Goal: Task Accomplishment & Management: Manage account settings

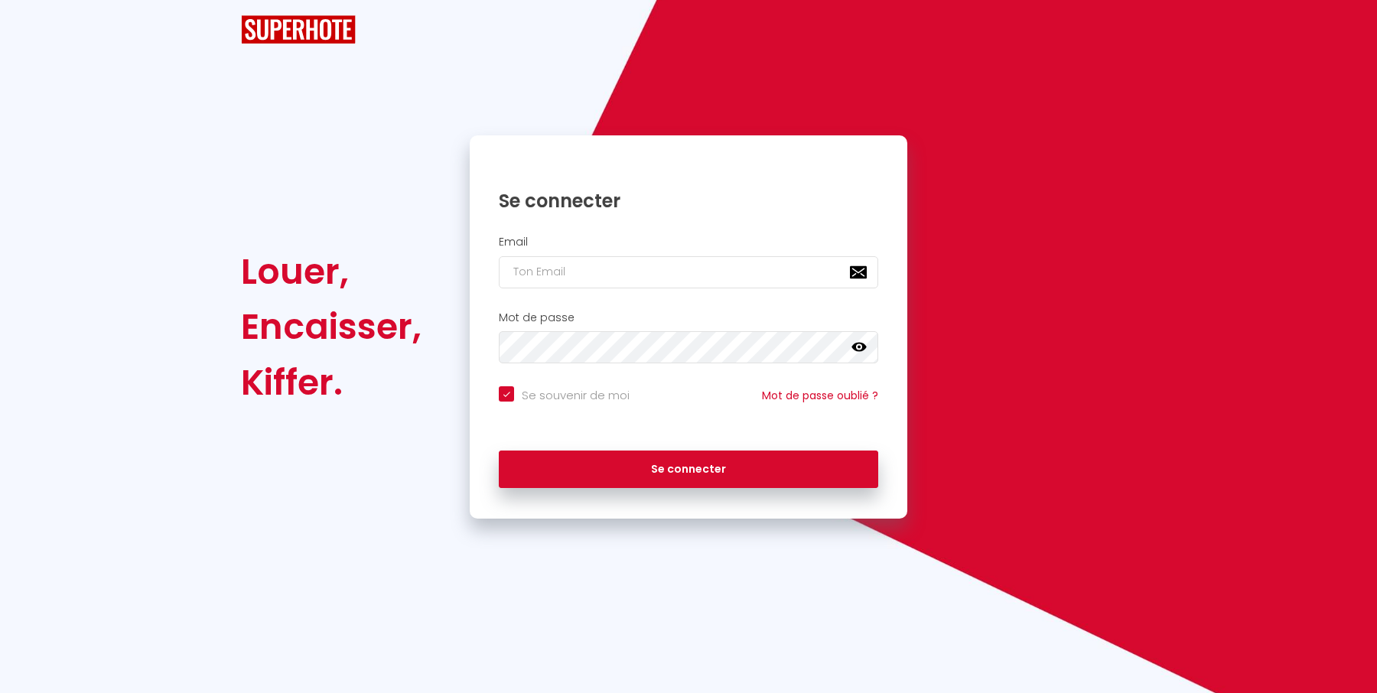
checkbox input "true"
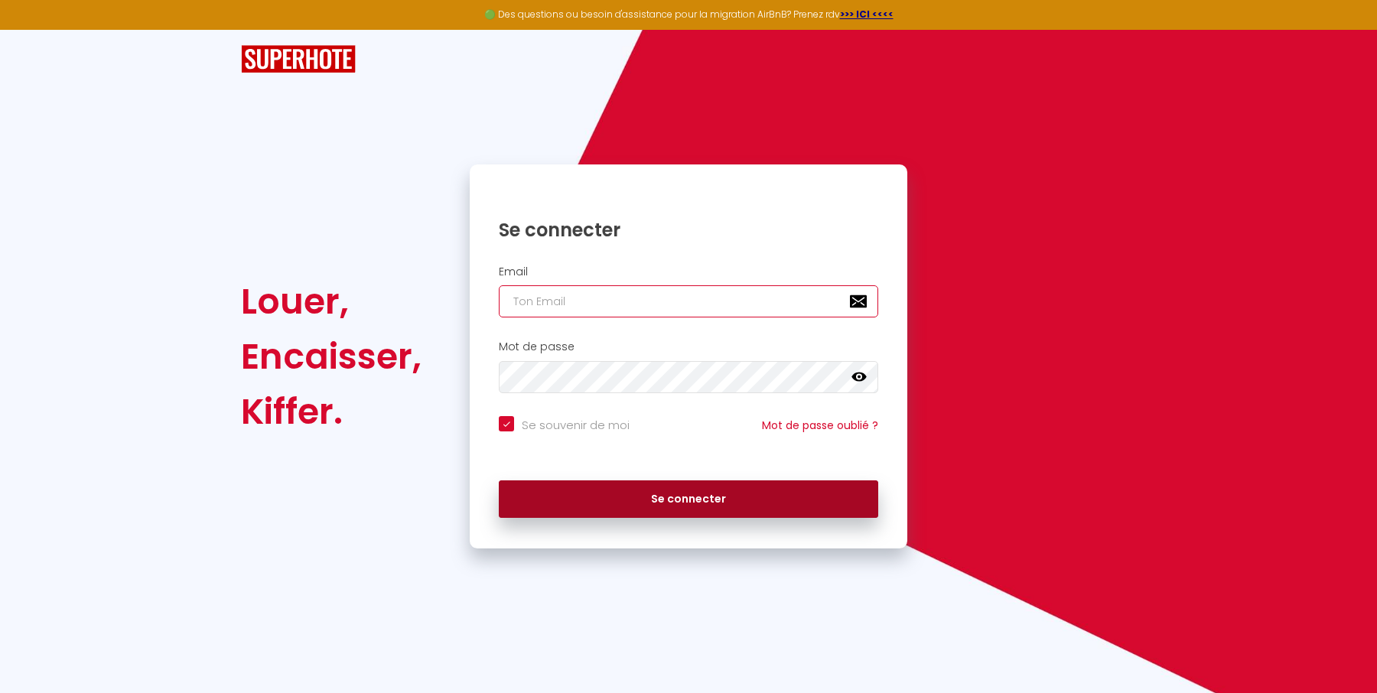
type input "[EMAIL_ADDRESS][DOMAIN_NAME]"
click at [601, 488] on button "Se connecter" at bounding box center [688, 499] width 379 height 38
checkbox input "true"
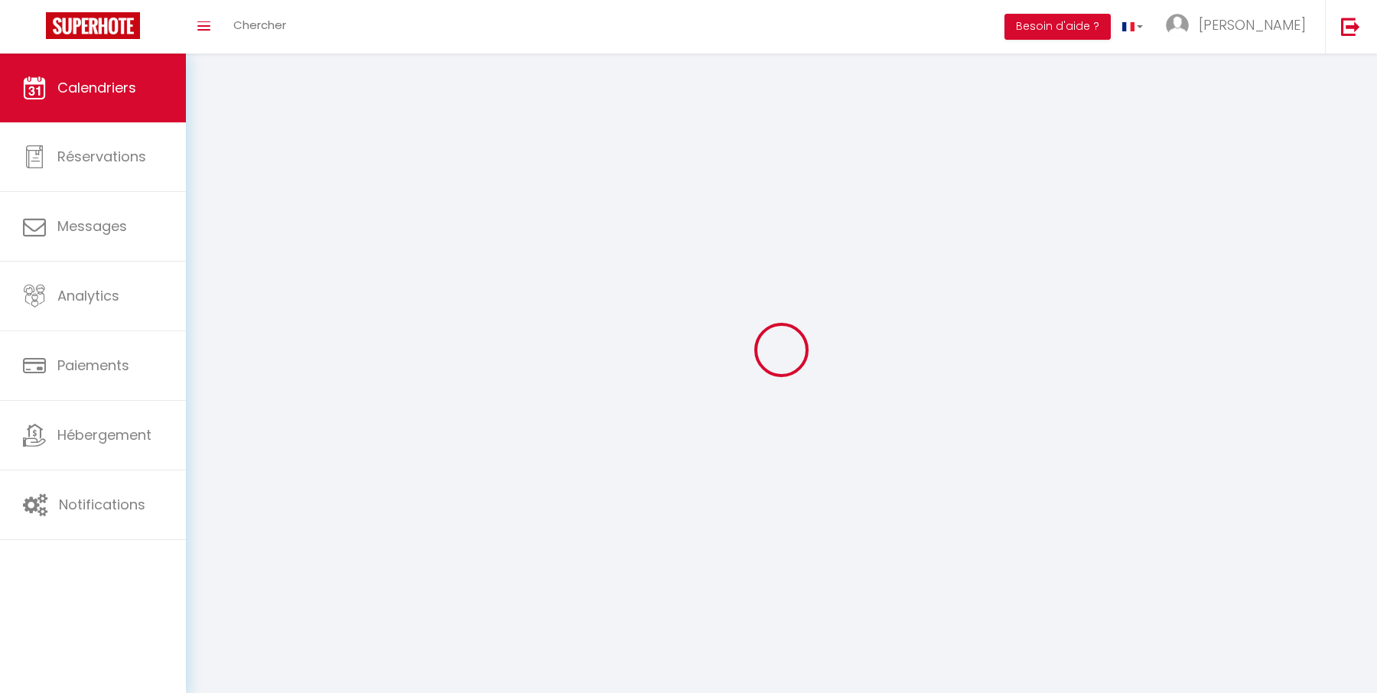
select select
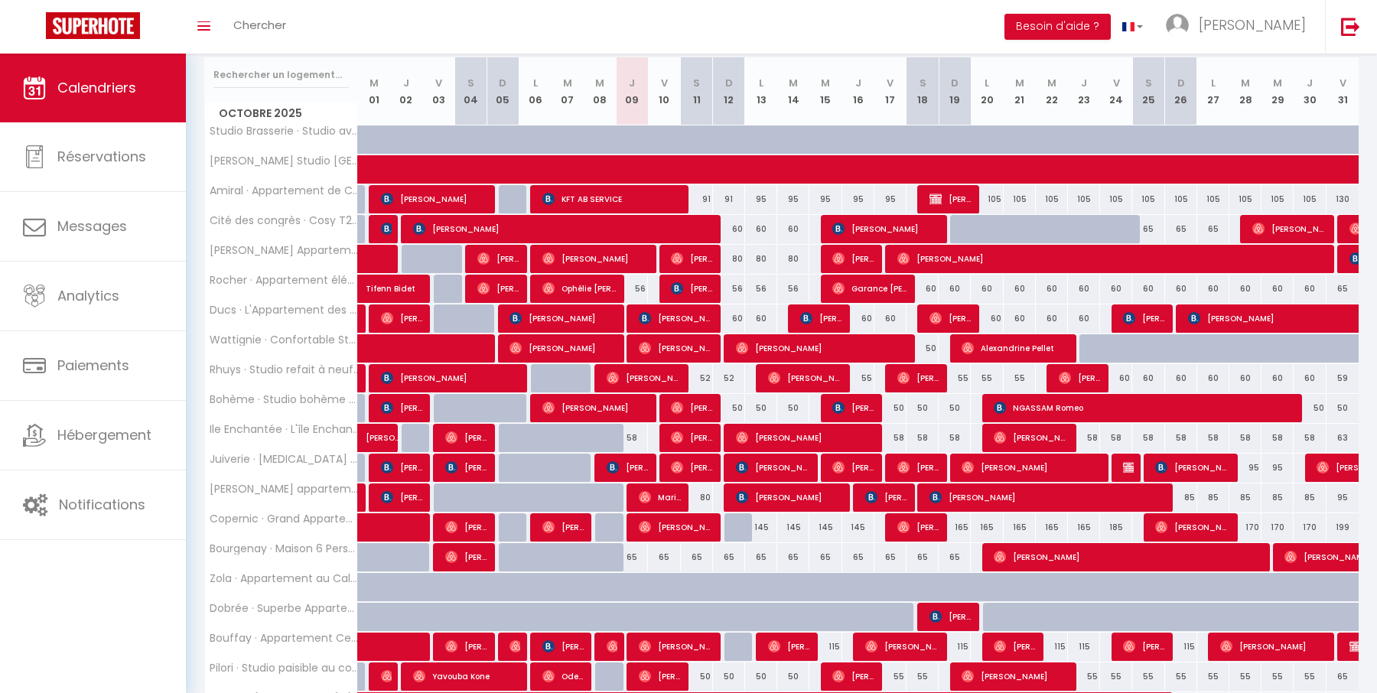
scroll to position [315, 0]
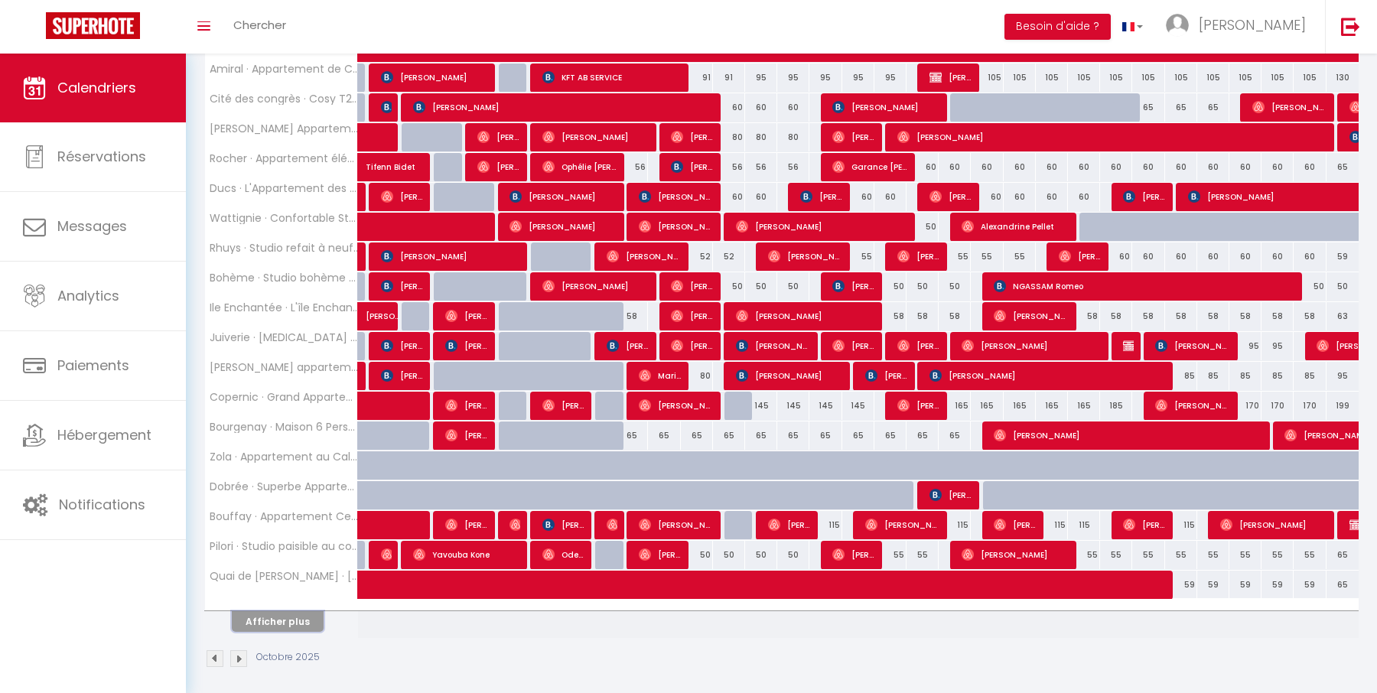
click at [314, 614] on button "Afficher plus" at bounding box center [278, 621] width 92 height 21
select select
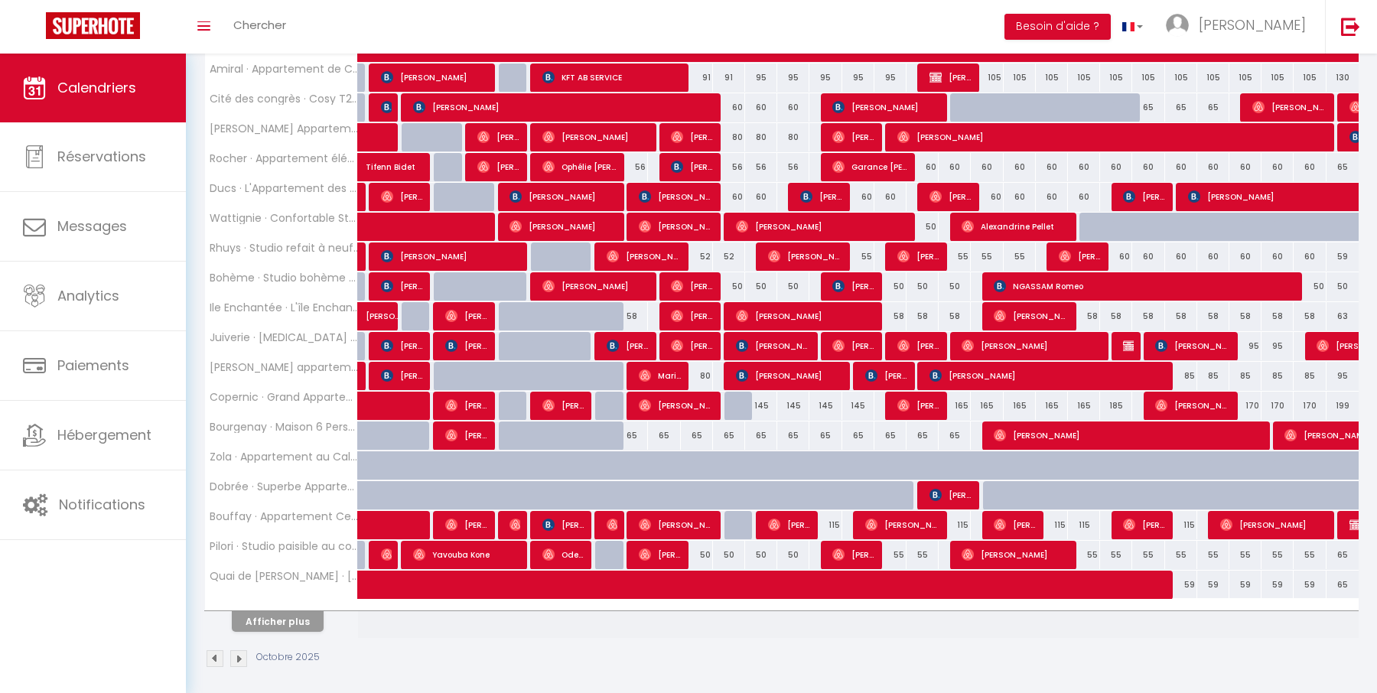
select select
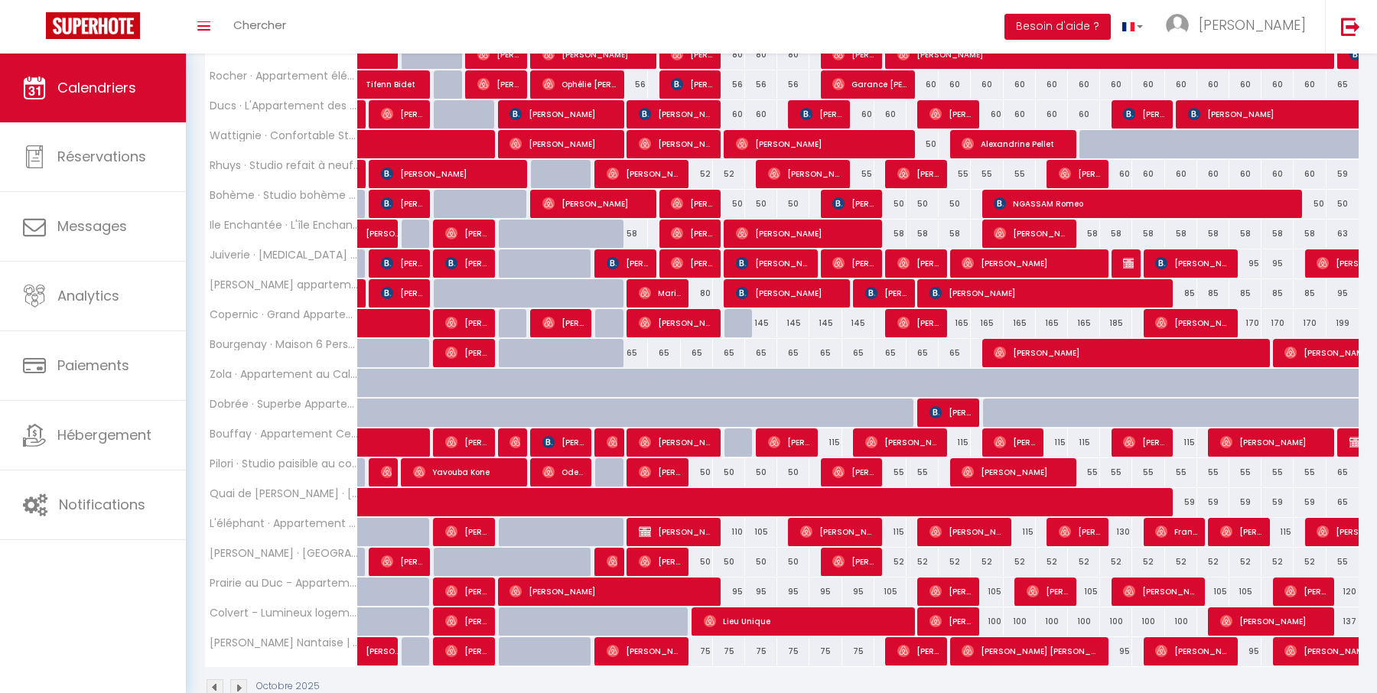
scroll to position [399, 0]
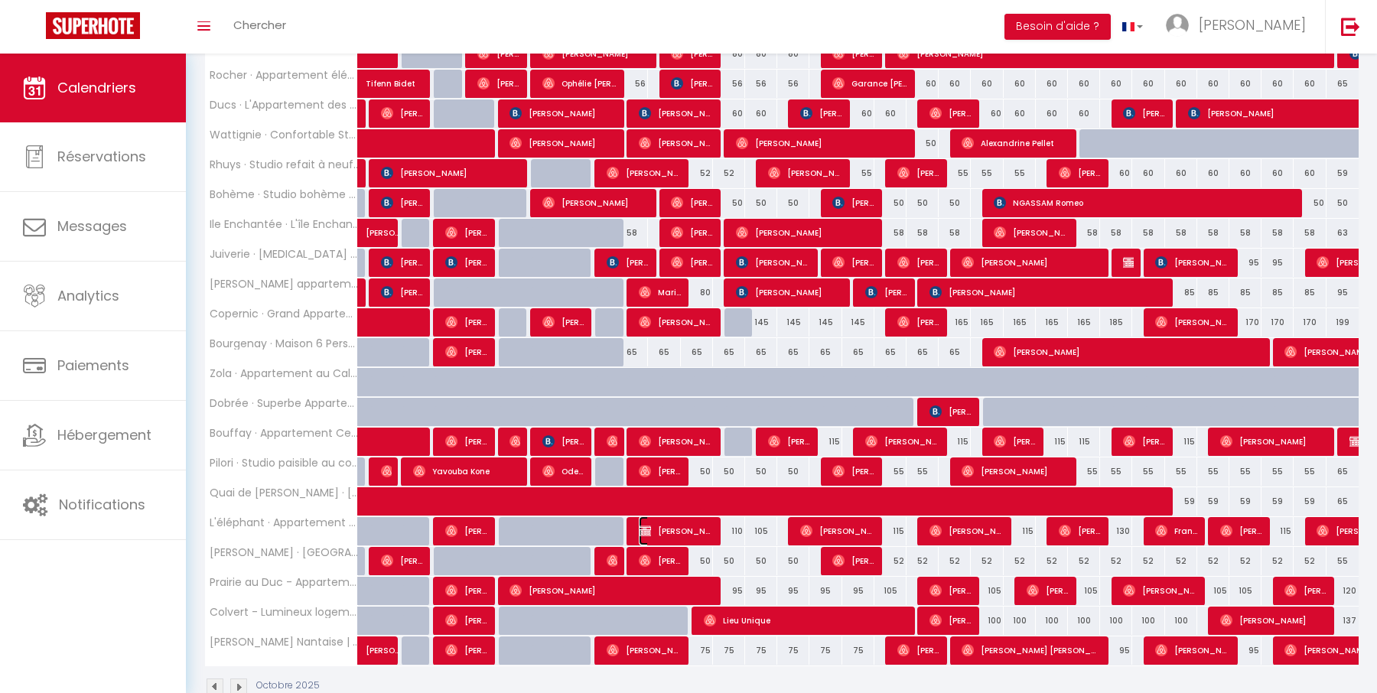
click at [642, 525] on img at bounding box center [645, 531] width 12 height 12
select select "OK"
select select "KO"
select select "0"
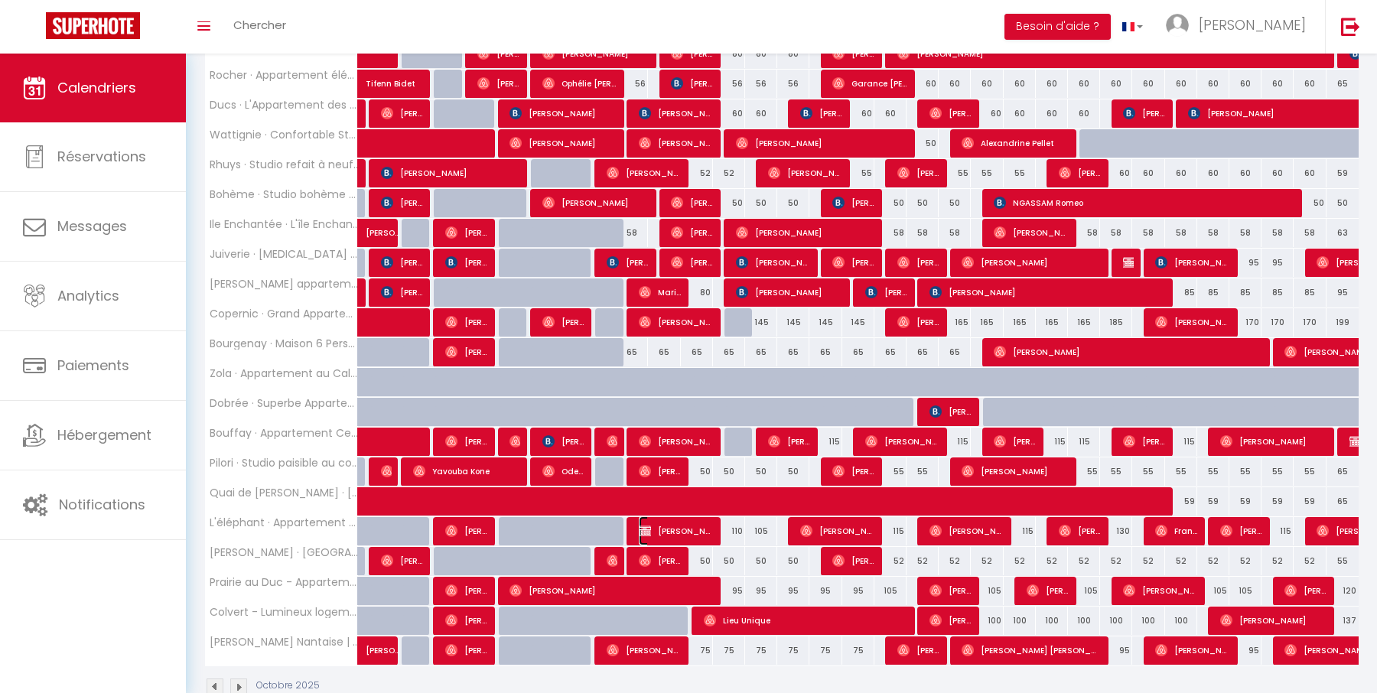
select select "1"
select select
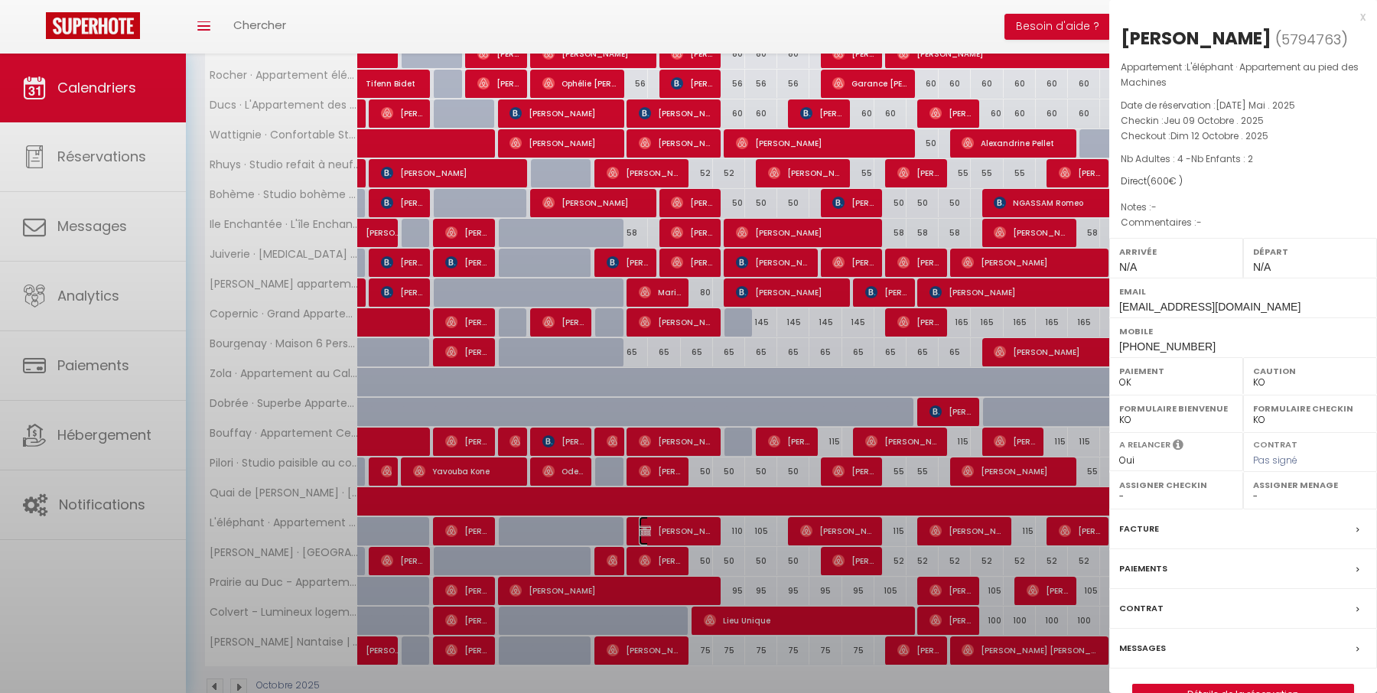
select select "29465"
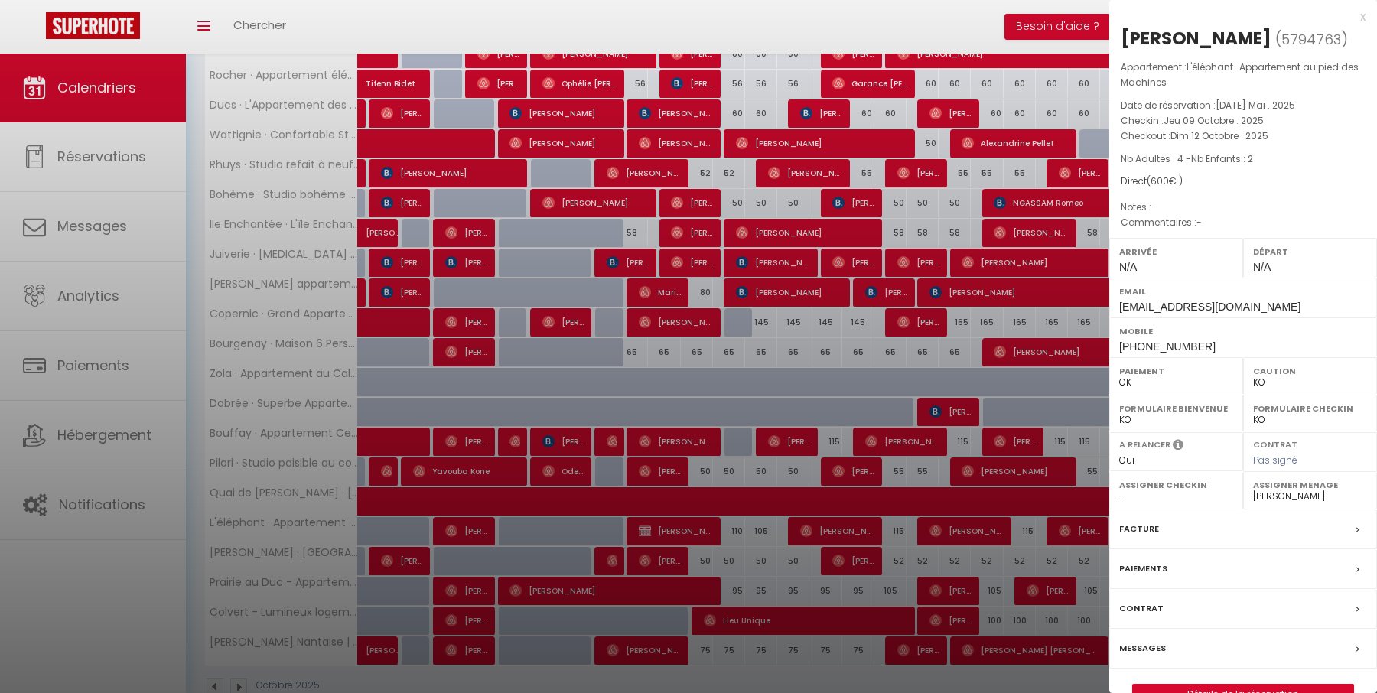
click at [1223, 667] on div "Messages" at bounding box center [1243, 649] width 268 height 40
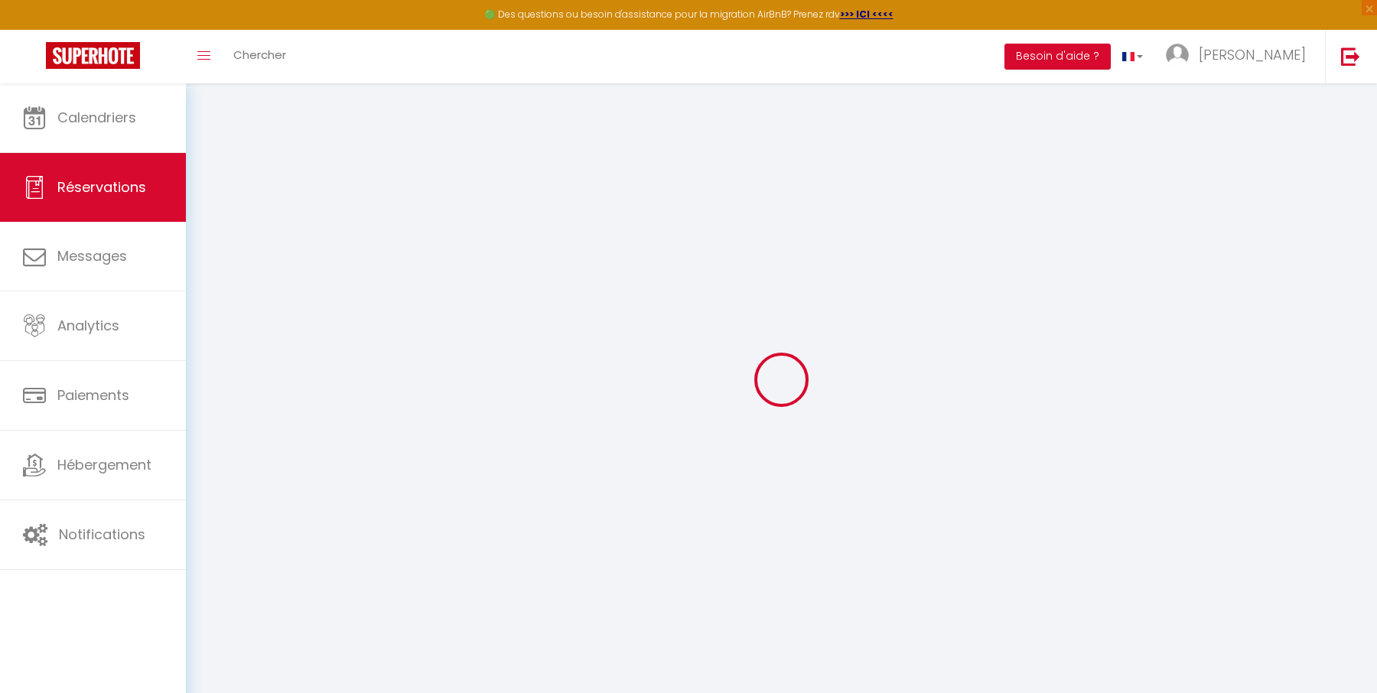
select select
checkbox input "false"
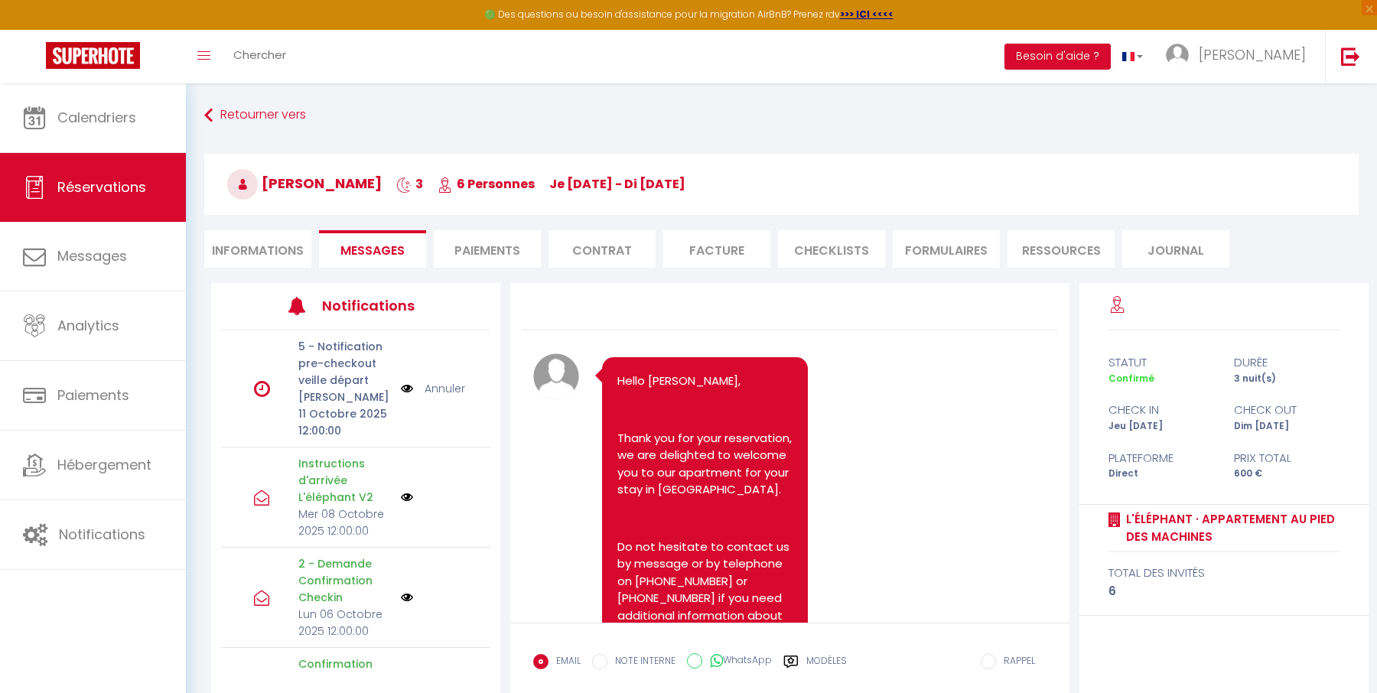
scroll to position [2982, 0]
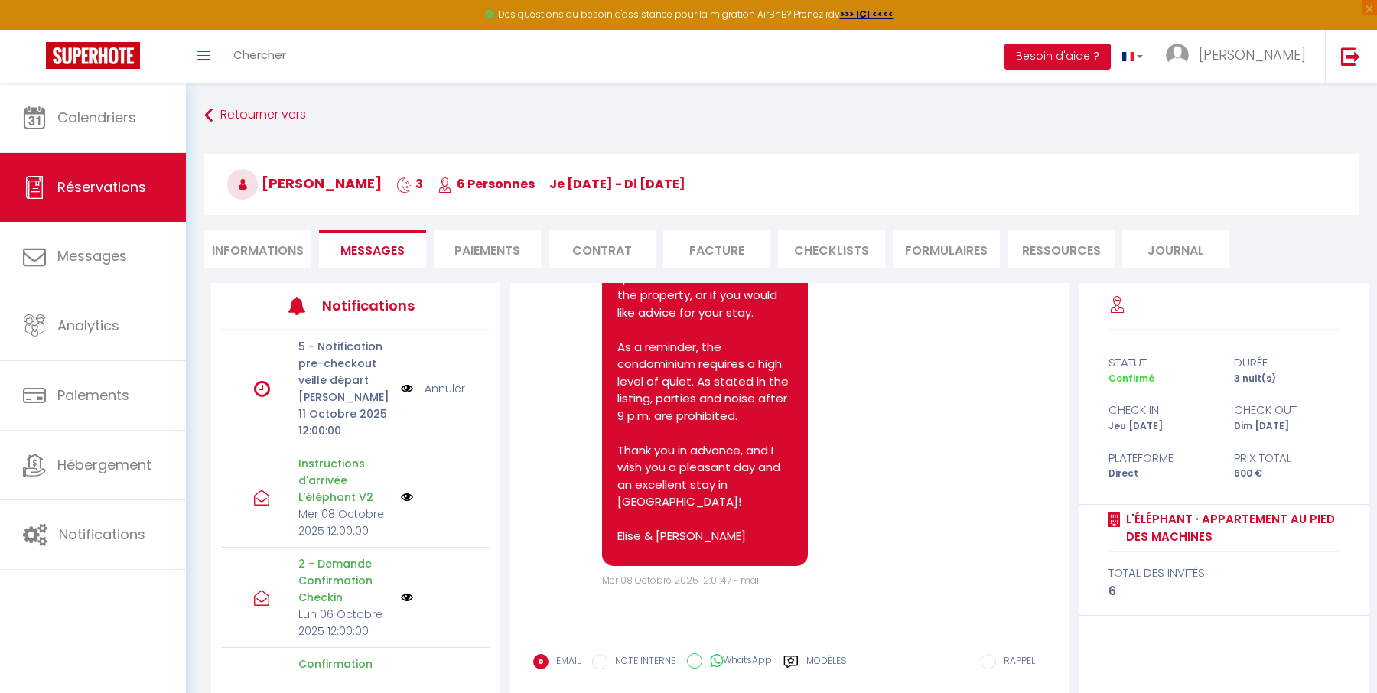
click at [285, 248] on li "Informations" at bounding box center [257, 248] width 107 height 37
select select
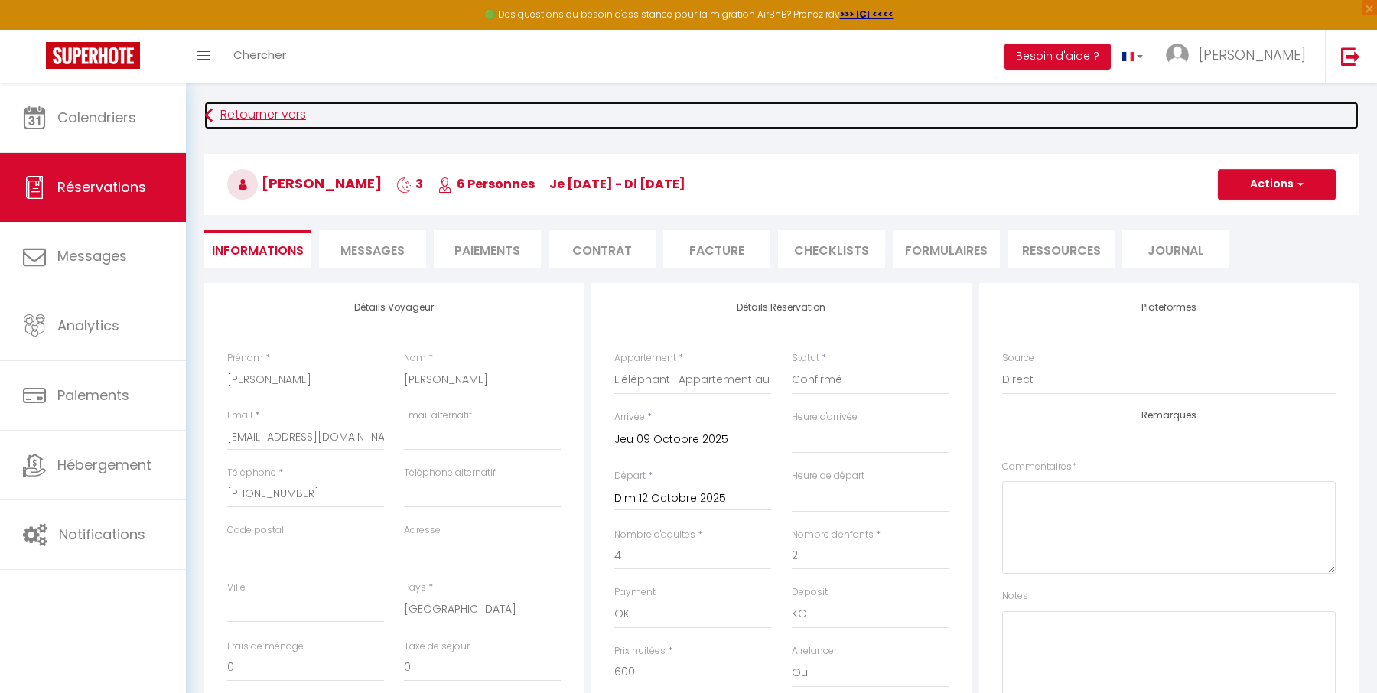
click at [246, 117] on link "Retourner vers" at bounding box center [781, 116] width 1155 height 28
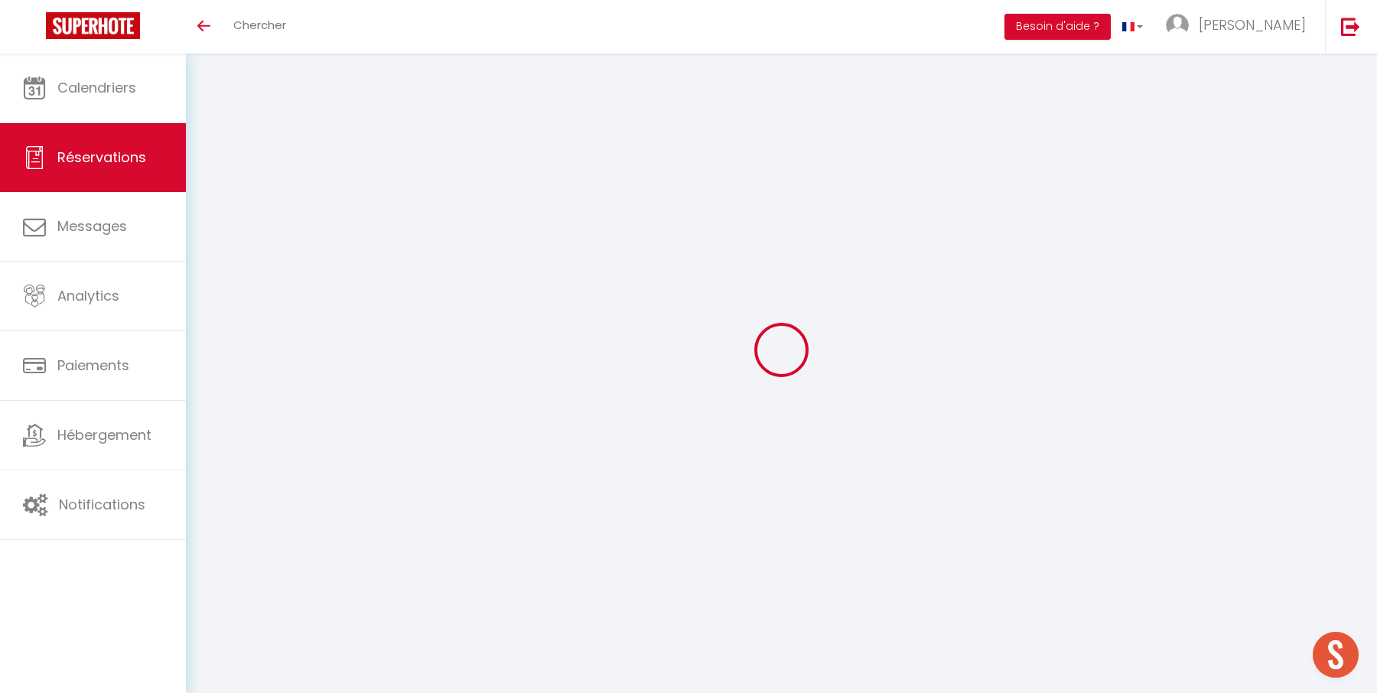
select select
checkbox input "false"
select select
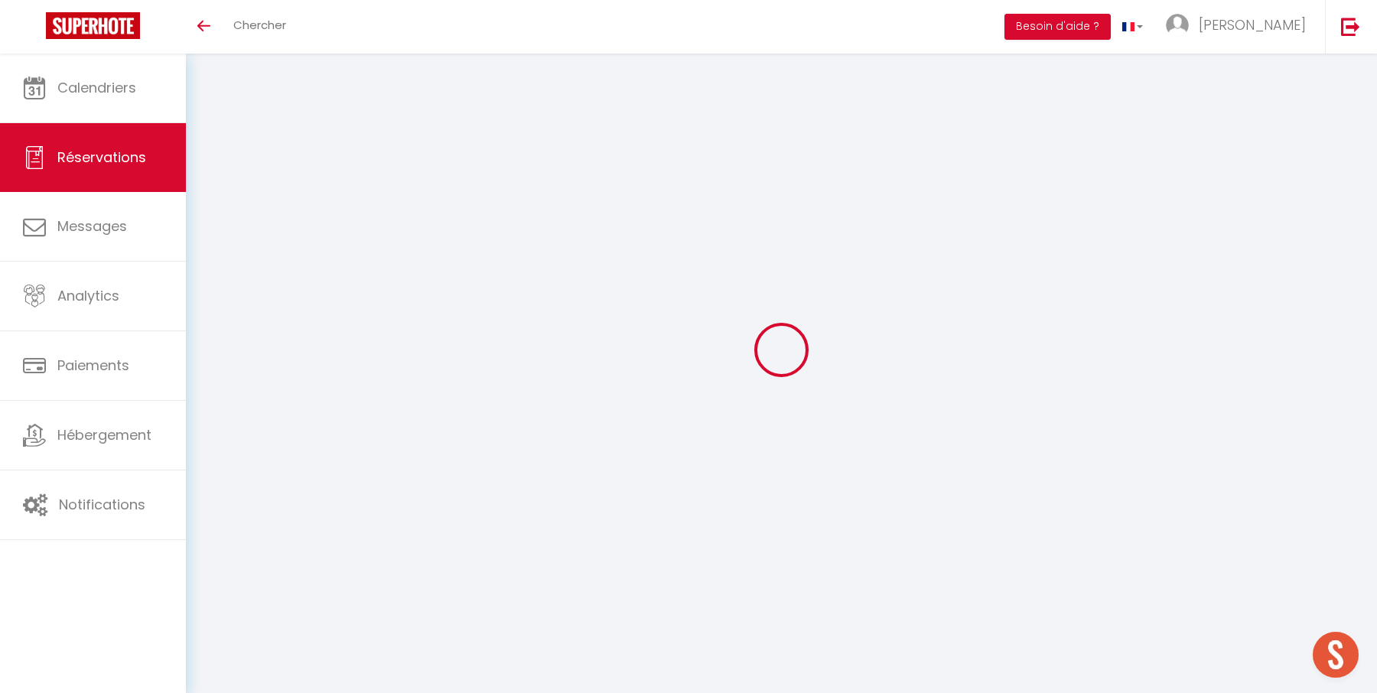
checkbox input "false"
select select
checkbox input "false"
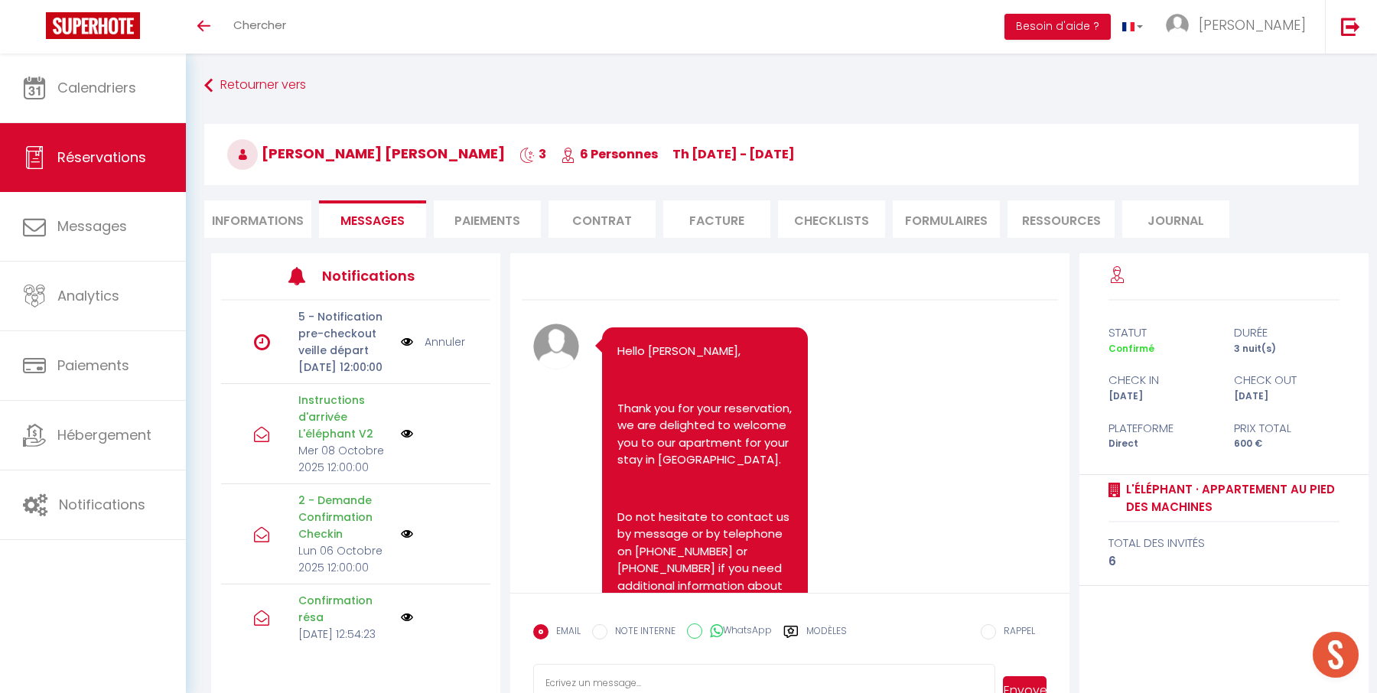
scroll to position [2982, 0]
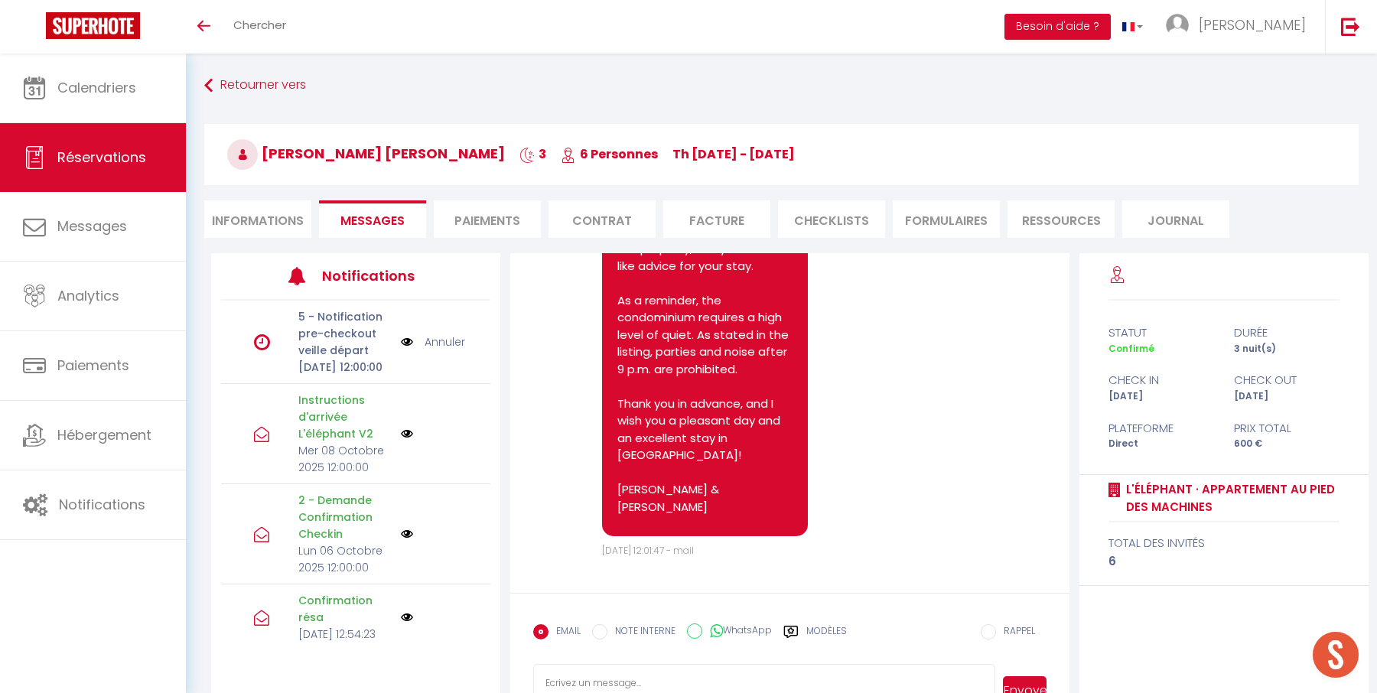
click at [269, 216] on li "Informations" at bounding box center [257, 218] width 107 height 37
select select
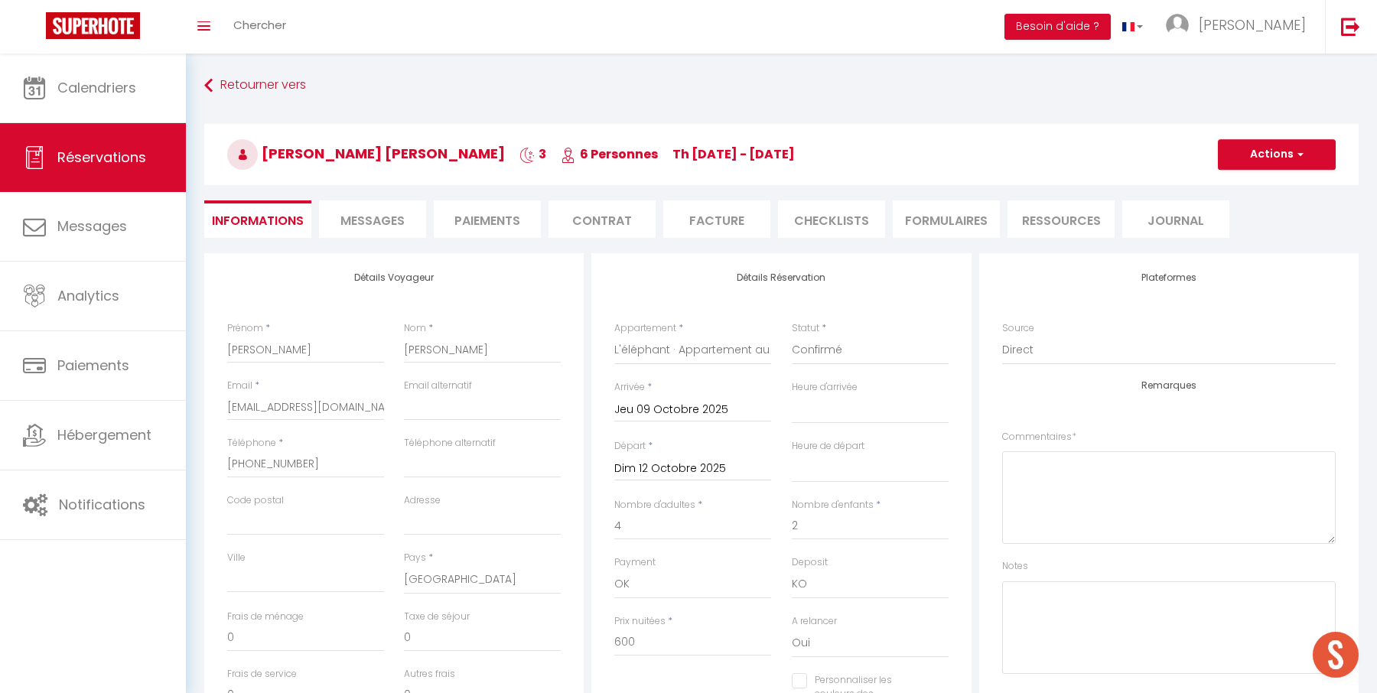
click at [353, 213] on span "Messages" at bounding box center [372, 221] width 64 height 18
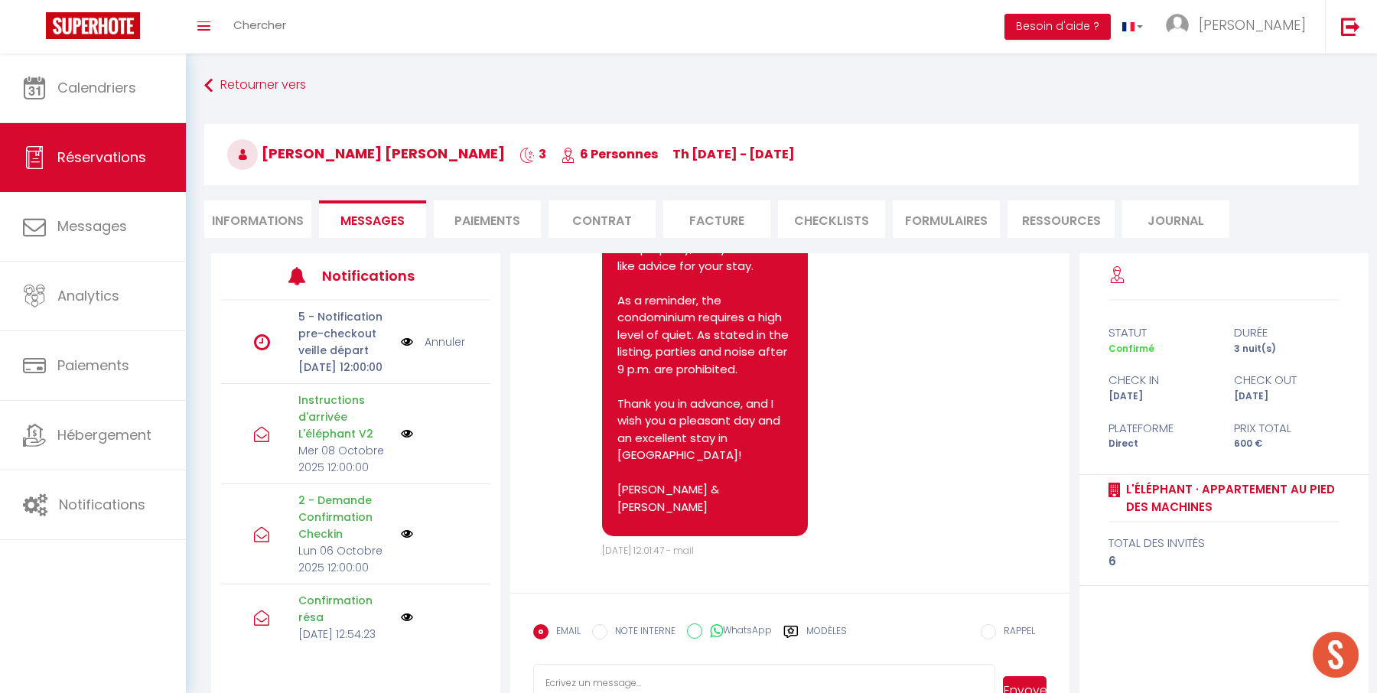
click at [500, 344] on div "Note Sms Hello [PERSON_NAME], Thank you for your reservation, we are delighted …" at bounding box center [789, 491] width 579 height 476
